Goal: Transaction & Acquisition: Purchase product/service

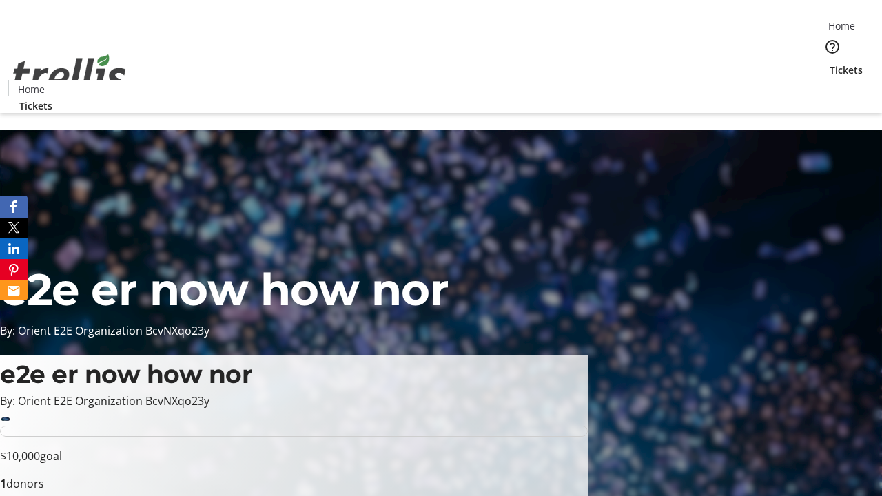
click at [842, 21] on span "Sign Up" at bounding box center [848, 19] width 40 height 17
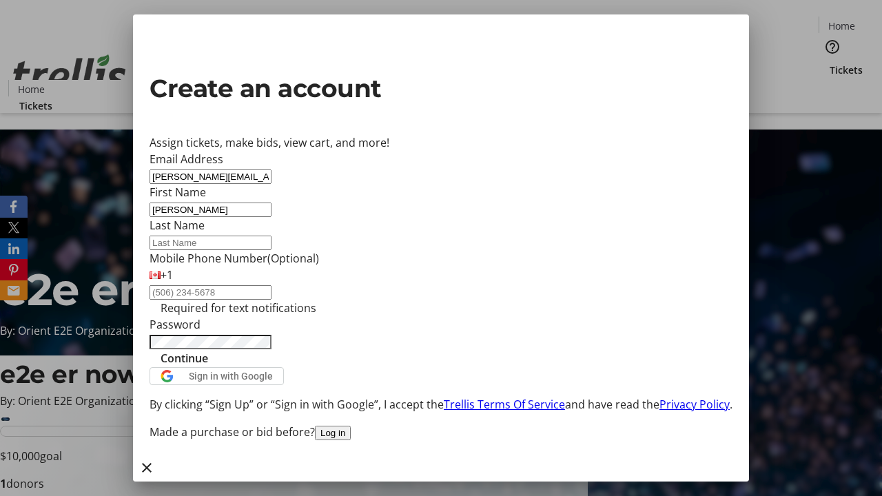
type input "[PERSON_NAME]"
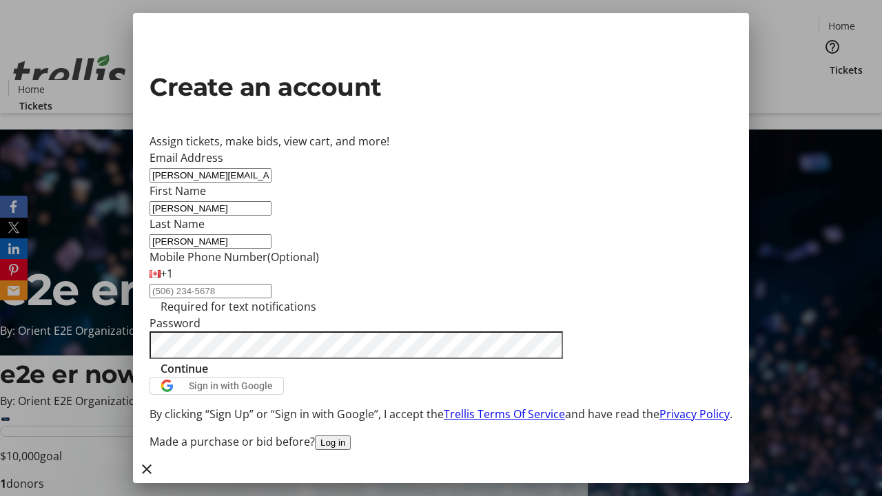
type input "[PERSON_NAME]"
click at [208, 377] on span "Continue" at bounding box center [184, 368] width 48 height 17
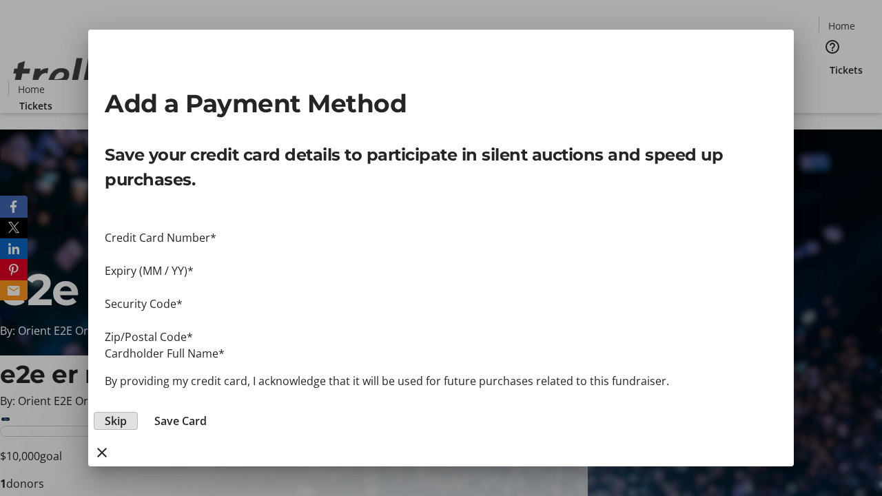
click at [127, 413] on span "Skip" at bounding box center [116, 421] width 22 height 17
click at [829, 63] on span "Tickets" at bounding box center [845, 70] width 33 height 14
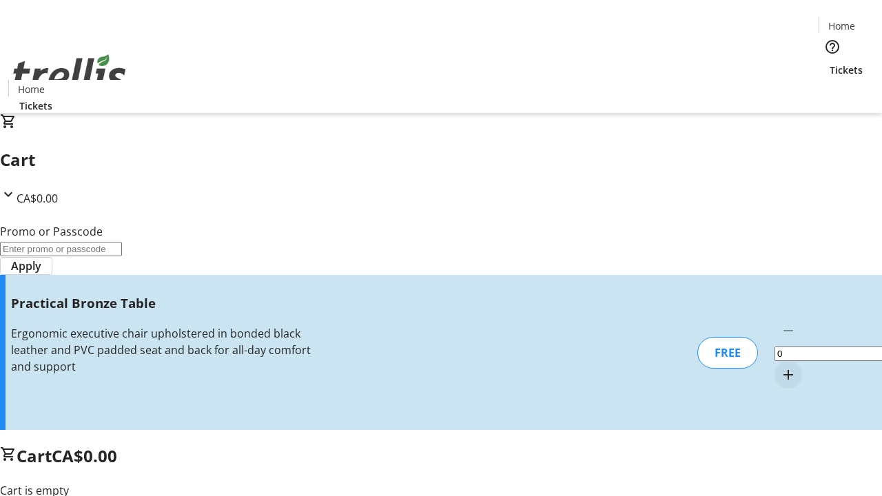
click at [780, 366] on mat-icon "Increment by one" at bounding box center [788, 374] width 17 height 17
type input "1"
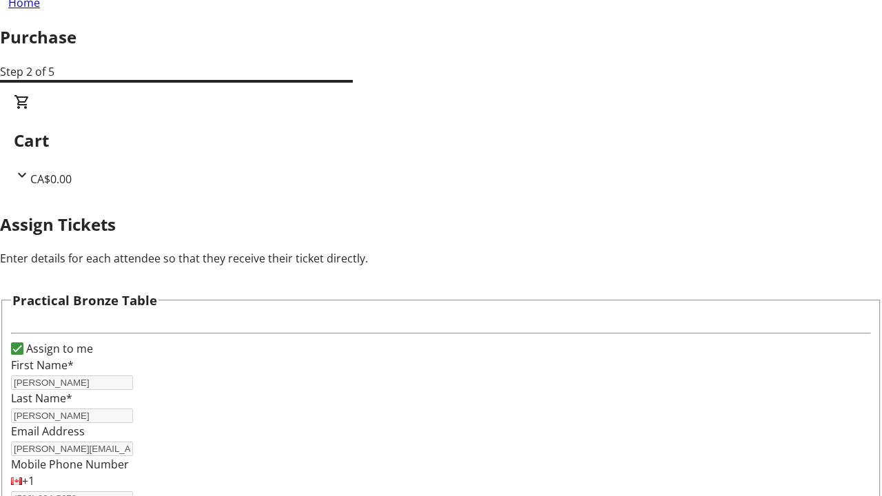
scroll to position [83, 0]
